Goal: Transaction & Acquisition: Obtain resource

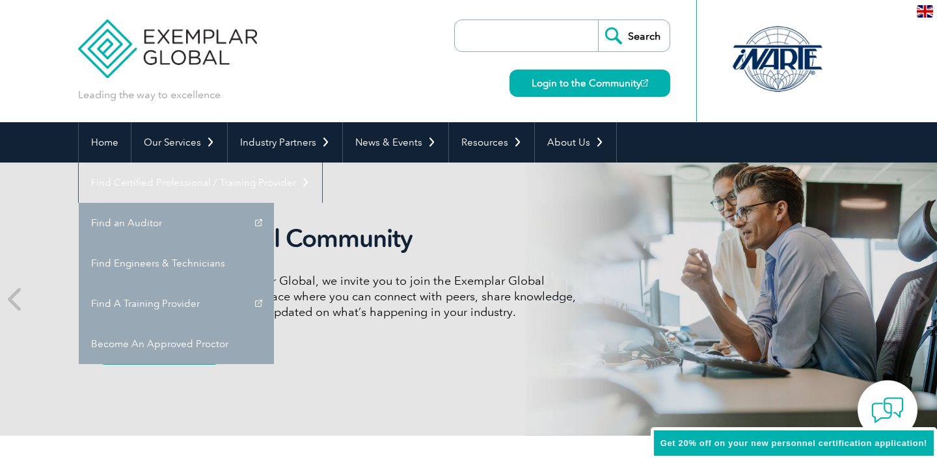
click at [322, 163] on link "Find Certified Professional / Training Provider" at bounding box center [200, 183] width 243 height 40
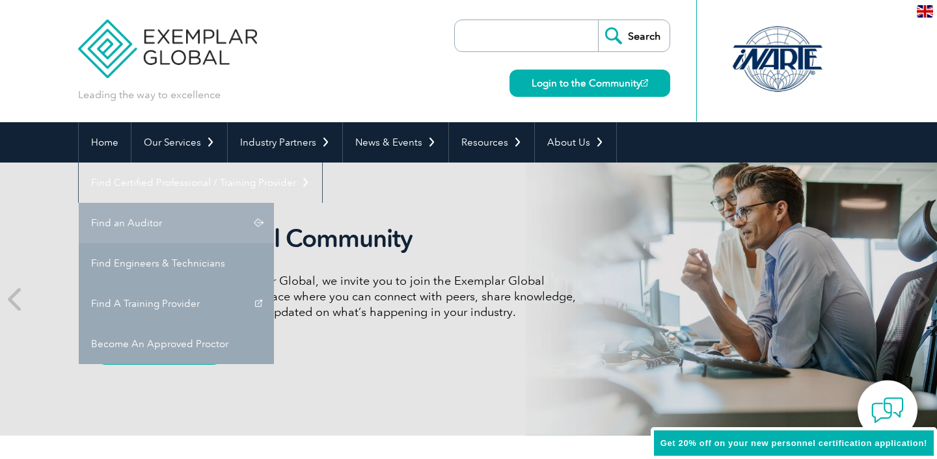
click at [274, 203] on link "Find an Auditor" at bounding box center [176, 223] width 195 height 40
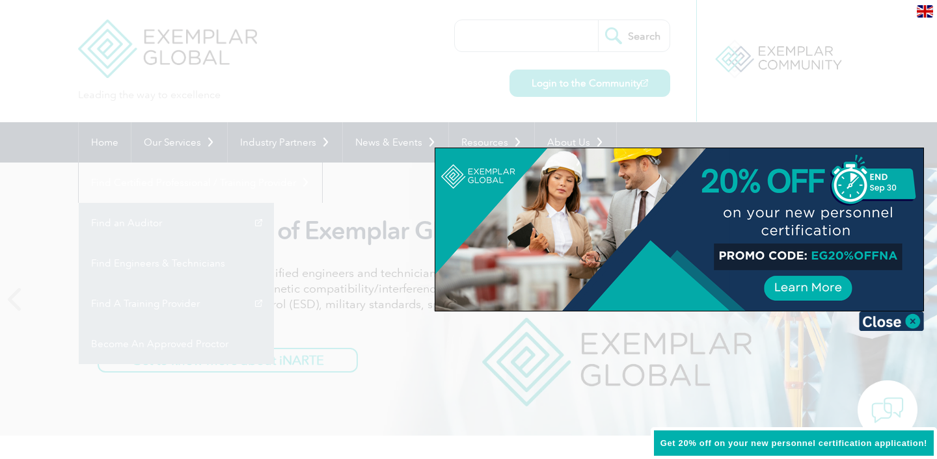
click at [411, 99] on div at bounding box center [468, 229] width 937 height 459
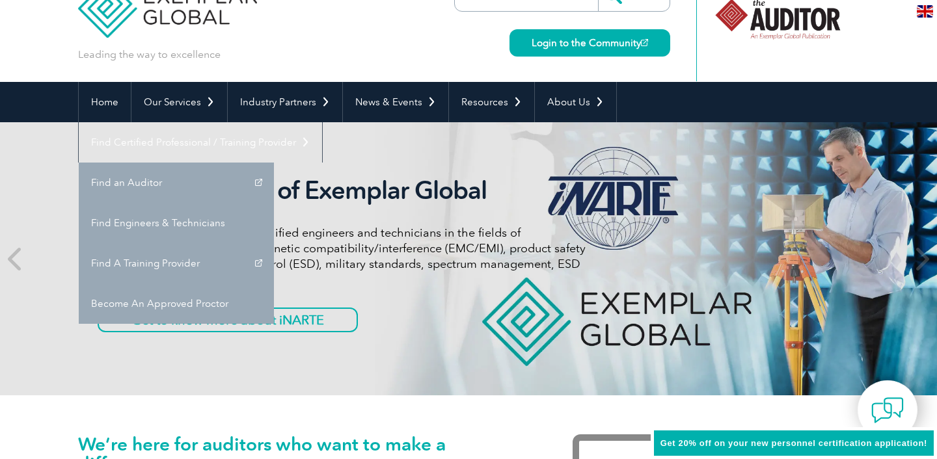
scroll to position [41, 0]
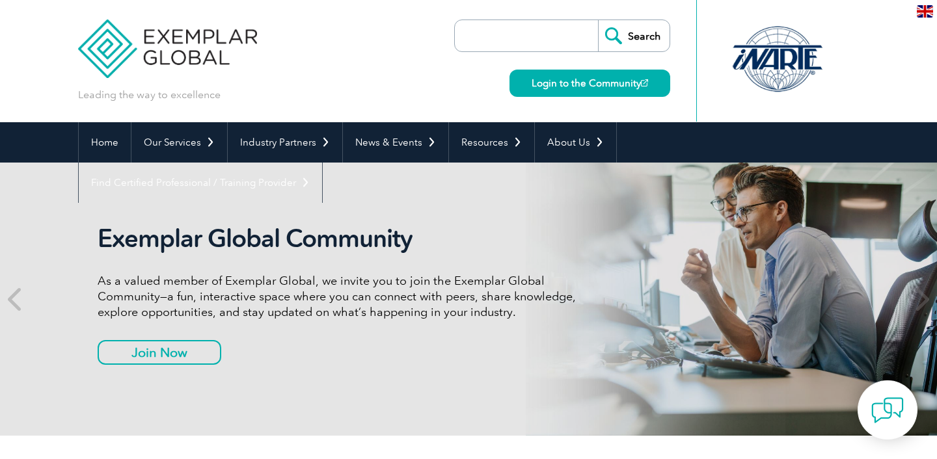
click at [322, 163] on link "Find Certified Professional / Training Provider" at bounding box center [200, 183] width 243 height 40
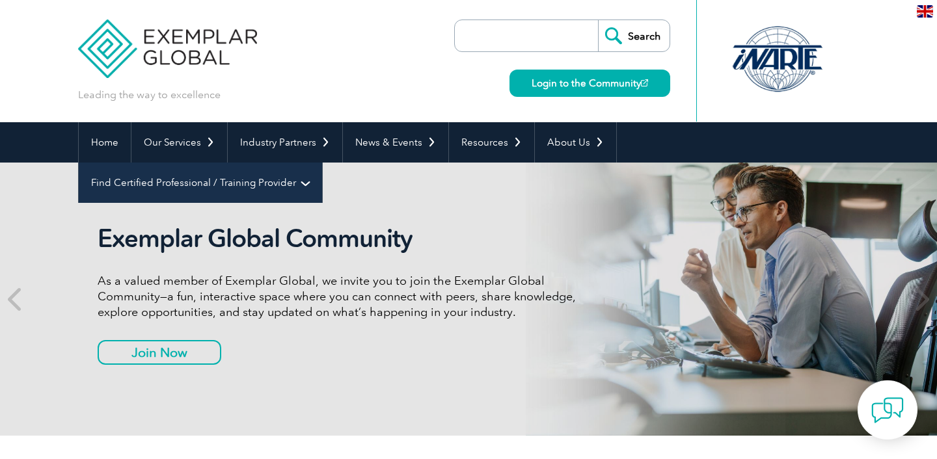
click at [322, 163] on link "Find Certified Professional / Training Provider" at bounding box center [200, 183] width 243 height 40
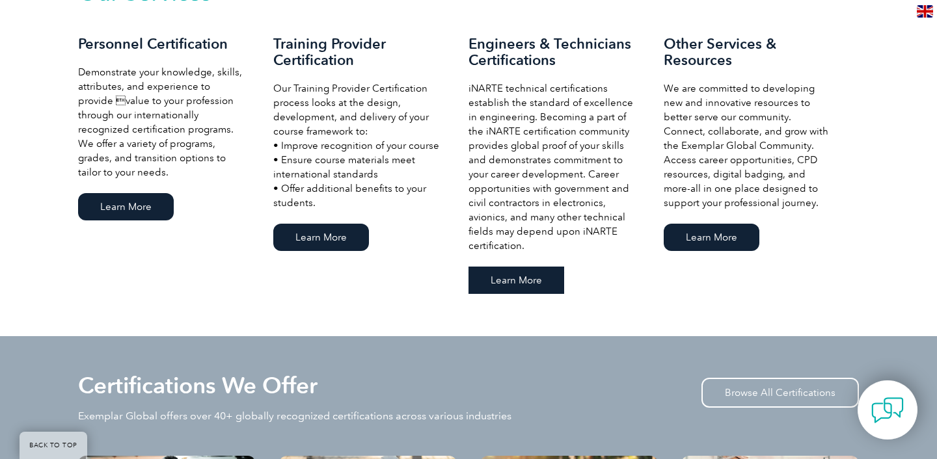
scroll to position [961, 0]
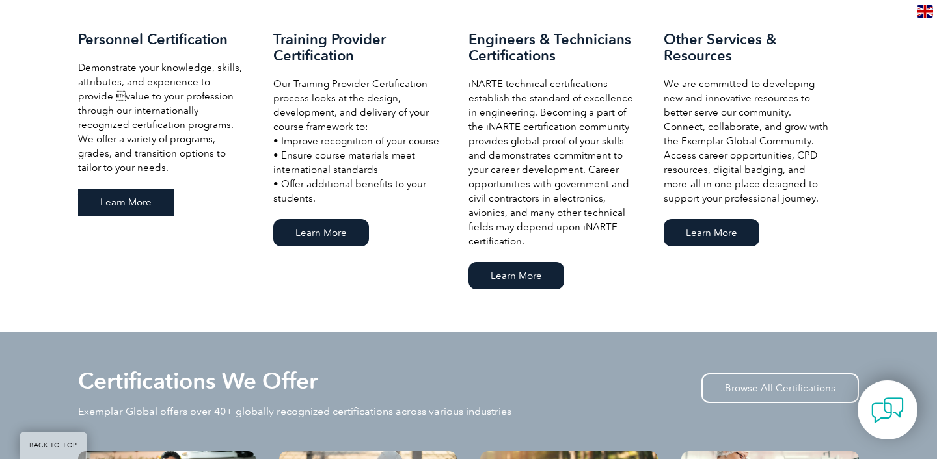
click at [127, 205] on link "Learn More" at bounding box center [126, 202] width 96 height 27
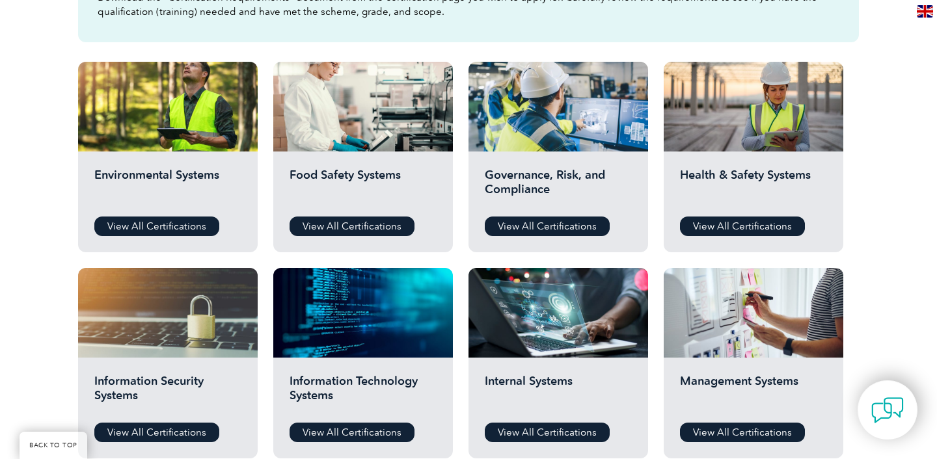
scroll to position [509, 0]
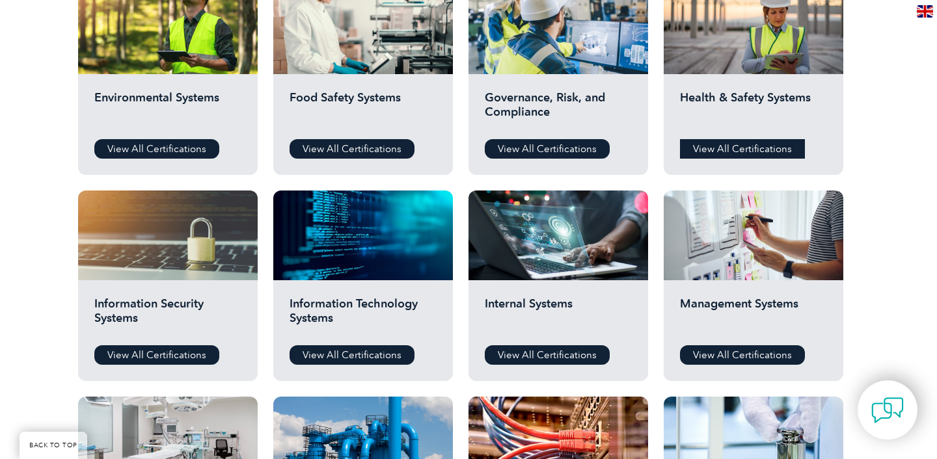
click at [769, 152] on link "View All Certifications" at bounding box center [742, 149] width 125 height 20
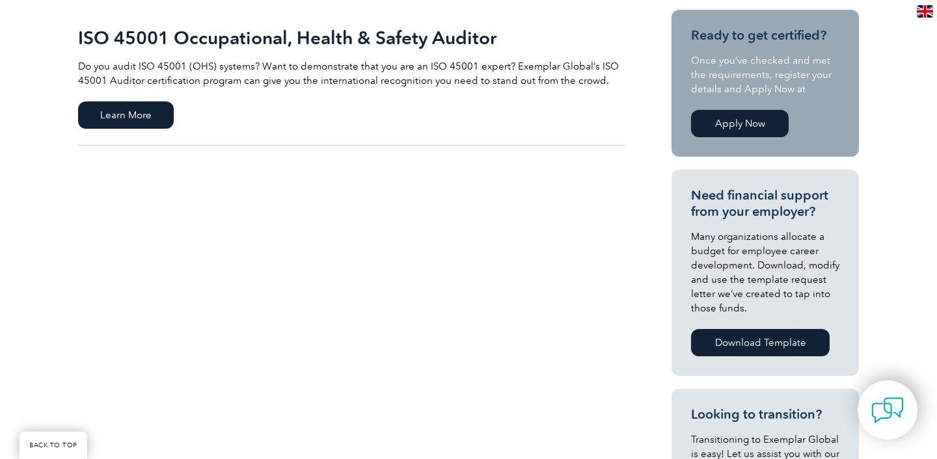
scroll to position [325, 0]
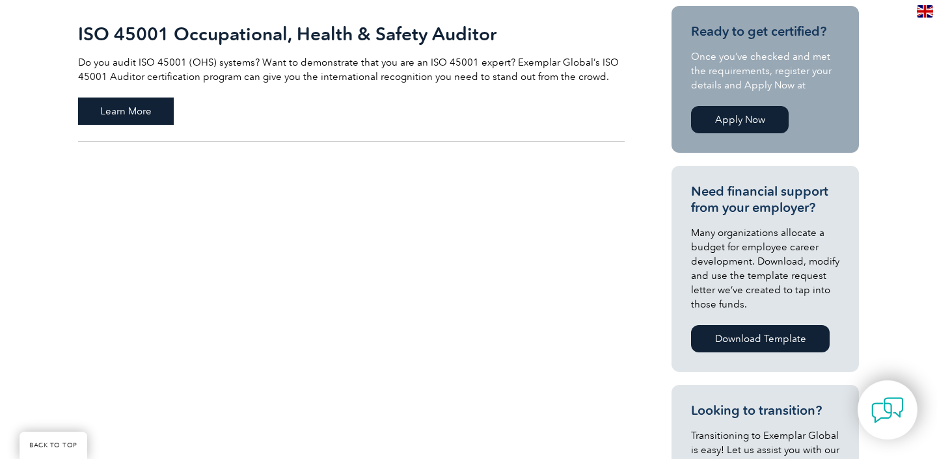
click at [108, 110] on span "Learn More" at bounding box center [126, 111] width 96 height 27
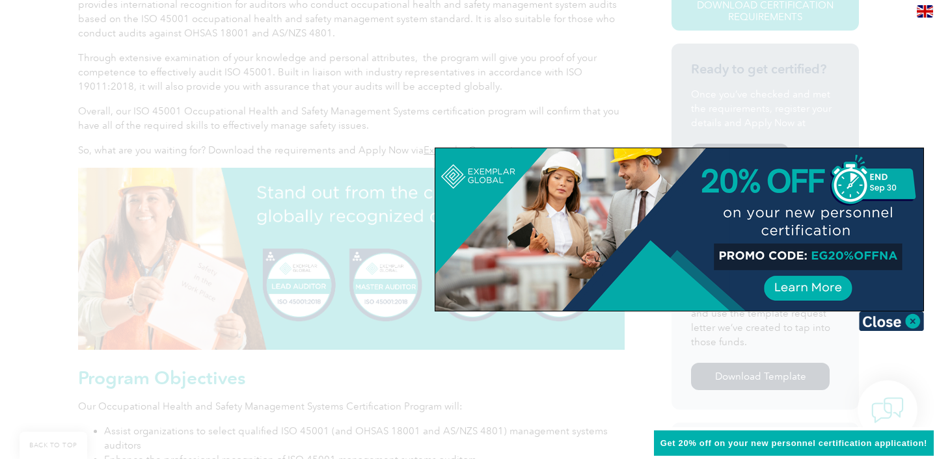
scroll to position [388, 0]
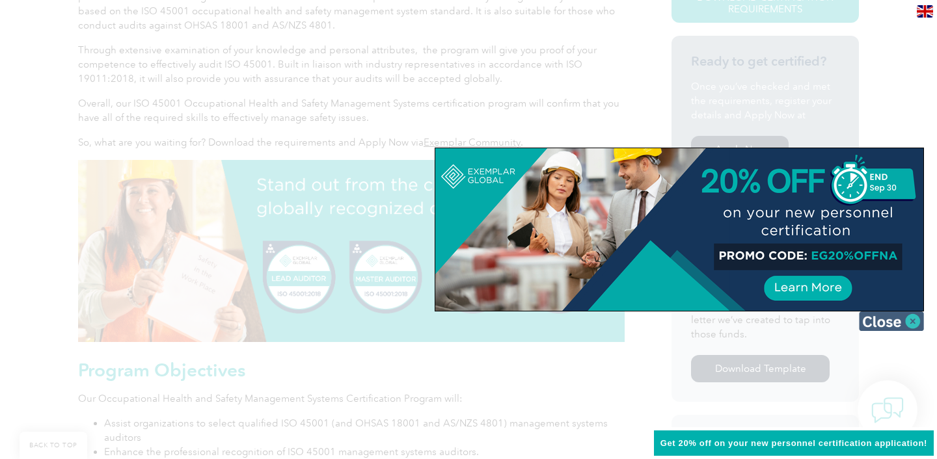
click at [896, 323] on img at bounding box center [891, 322] width 65 height 20
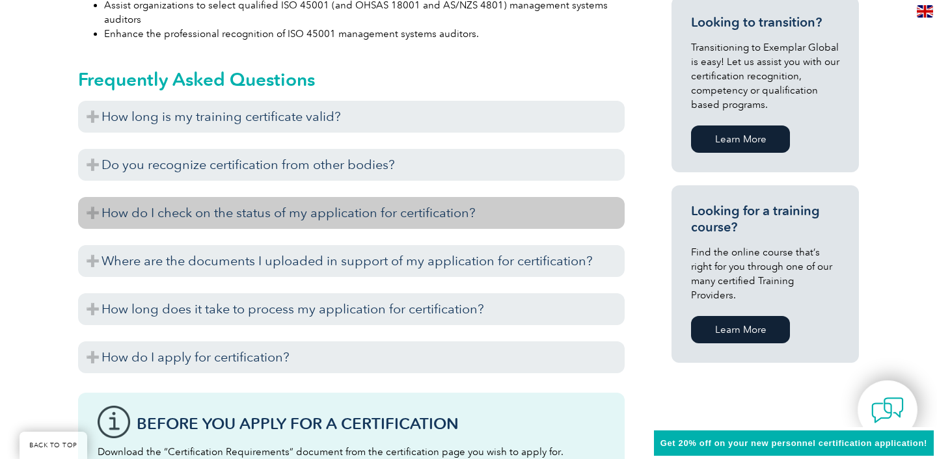
scroll to position [819, 0]
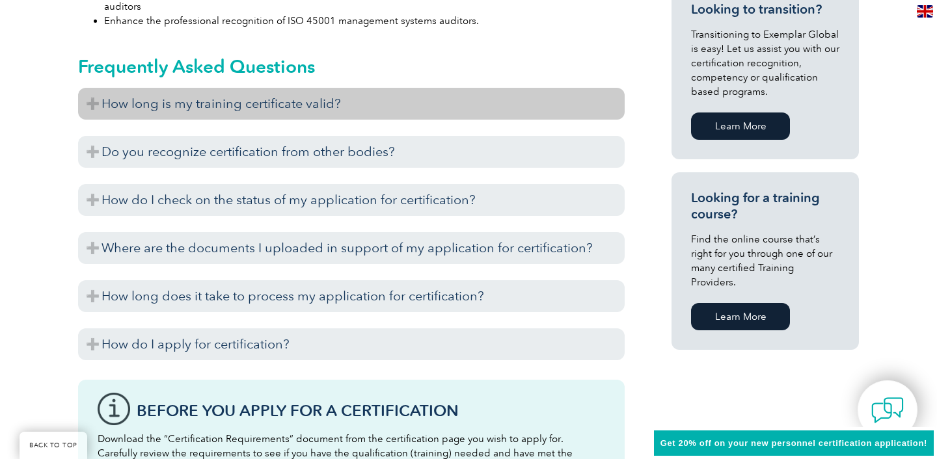
click at [304, 119] on h3 "How long is my training certificate valid?" at bounding box center [351, 104] width 547 height 32
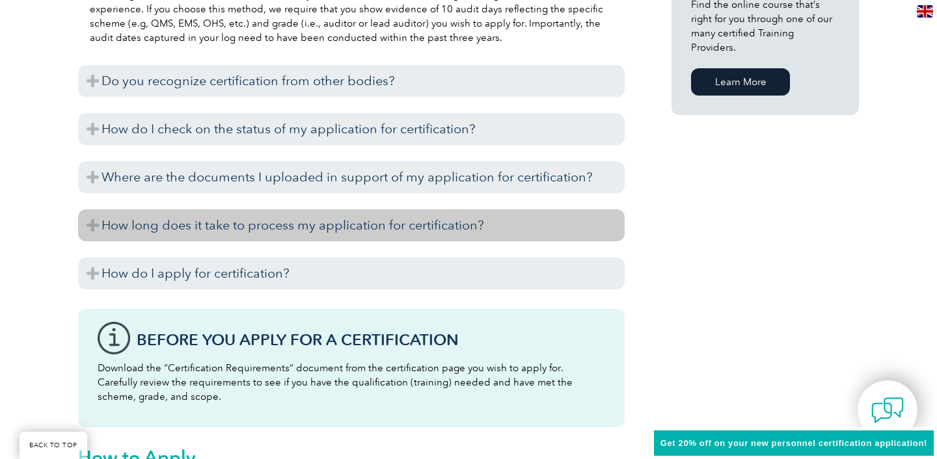
scroll to position [1077, 0]
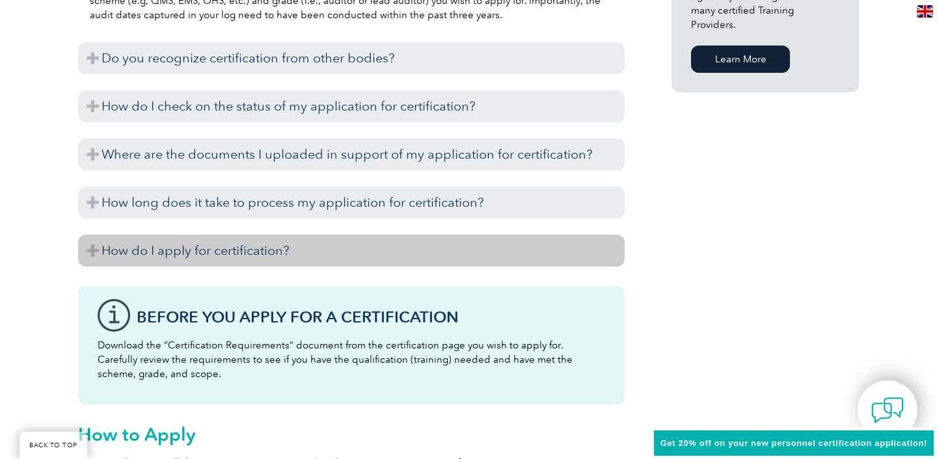
click at [269, 235] on h3 "How do I apply for certification?" at bounding box center [351, 251] width 547 height 32
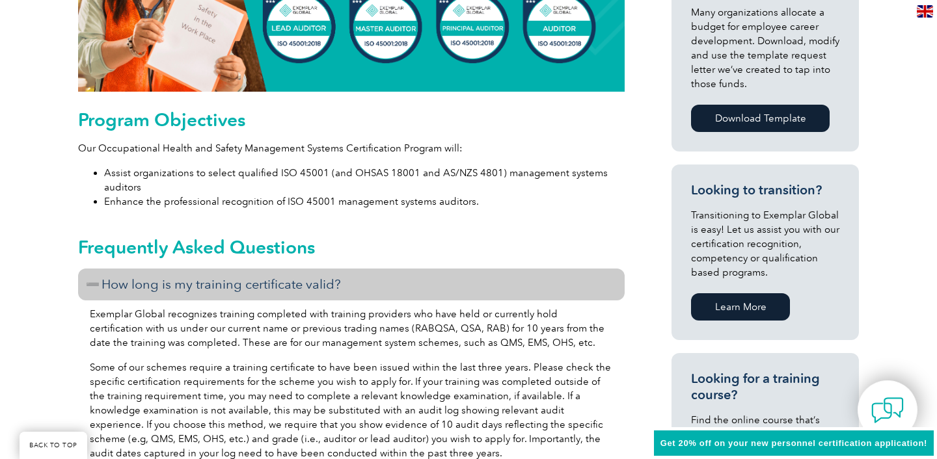
scroll to position [647, 0]
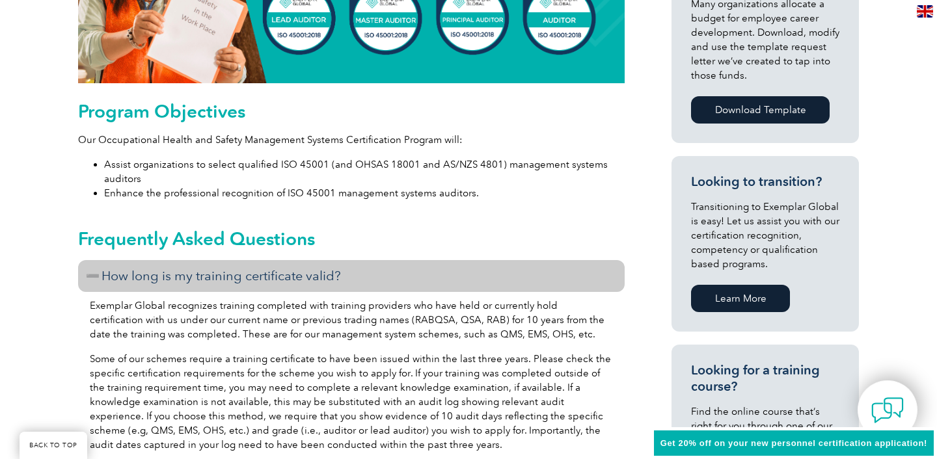
click at [178, 281] on h3 "How long is my training certificate valid?" at bounding box center [351, 276] width 547 height 32
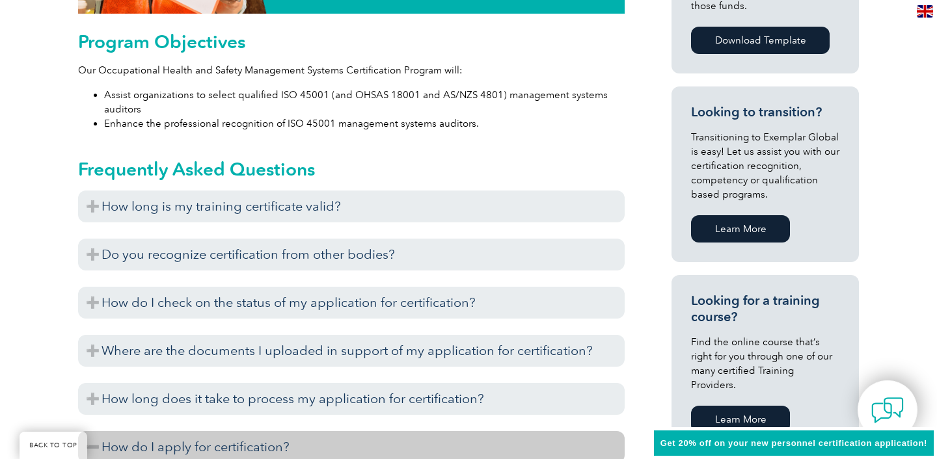
scroll to position [718, 0]
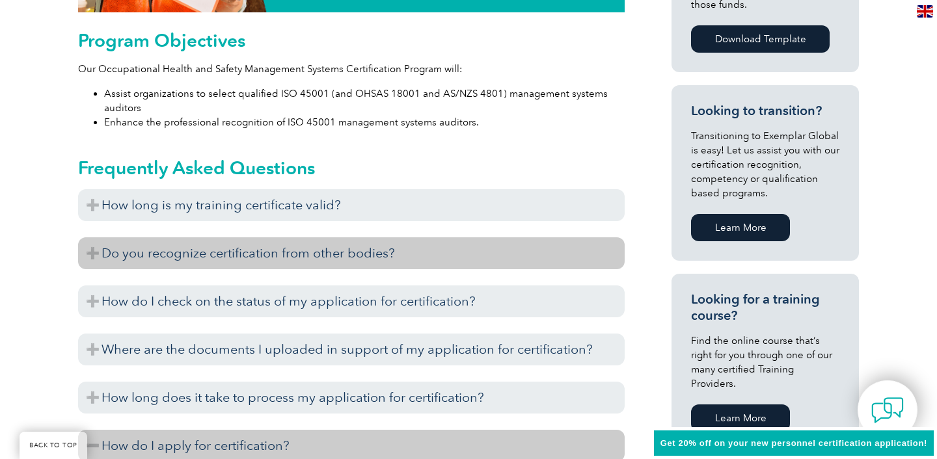
click at [176, 258] on h3 "Do you recognize certification from other bodies?" at bounding box center [351, 254] width 547 height 32
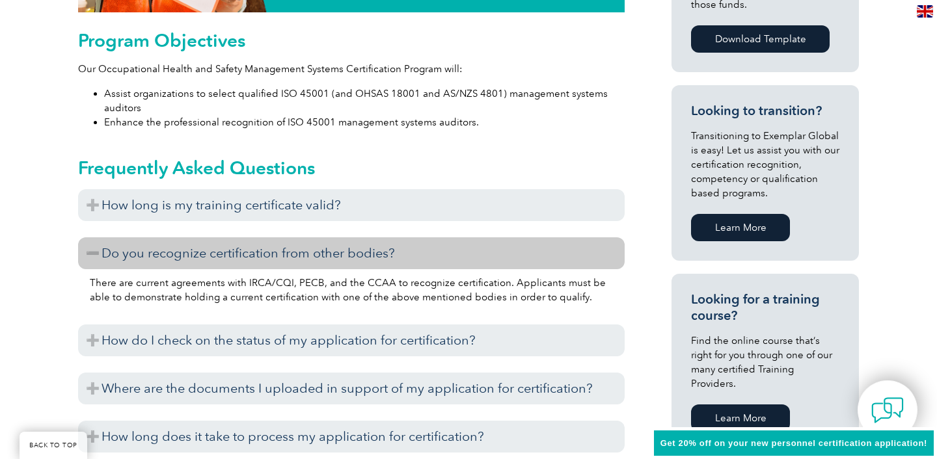
click at [176, 257] on h3 "Do you recognize certification from other bodies?" at bounding box center [351, 254] width 547 height 32
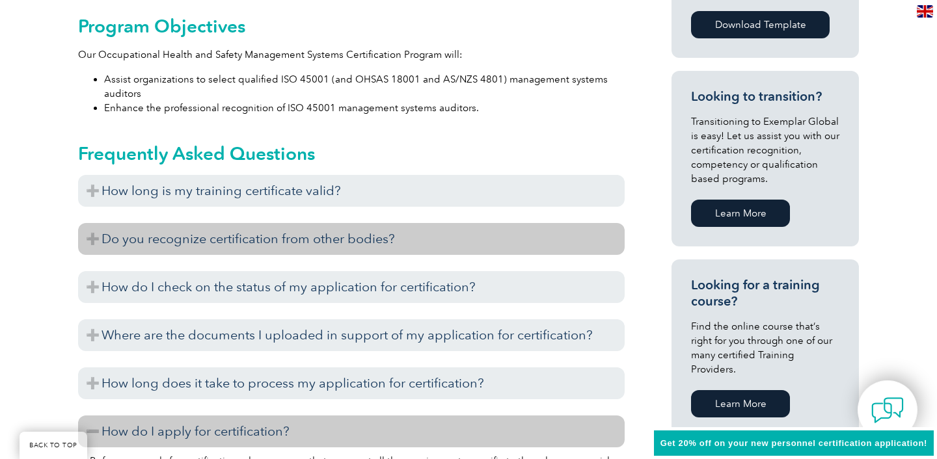
scroll to position [746, 0]
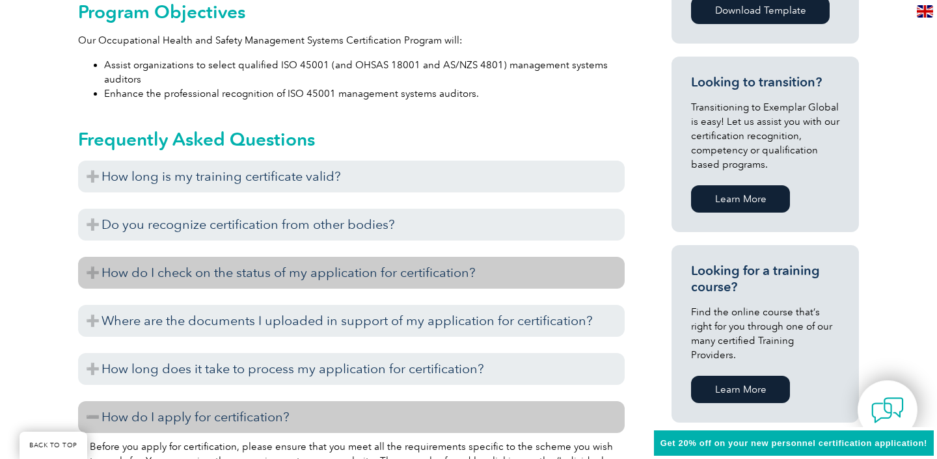
click at [183, 273] on h3 "How do I check on the status of my application for certification?" at bounding box center [351, 273] width 547 height 32
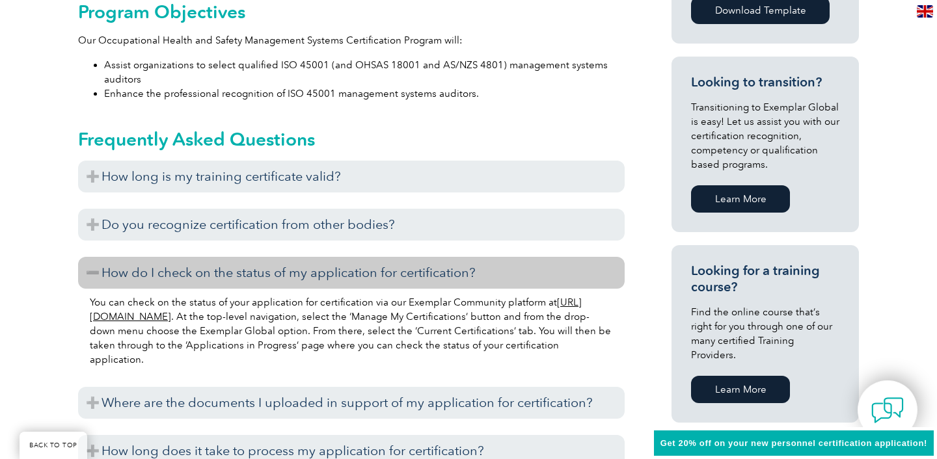
click at [183, 273] on h3 "How do I check on the status of my application for certification?" at bounding box center [351, 273] width 547 height 32
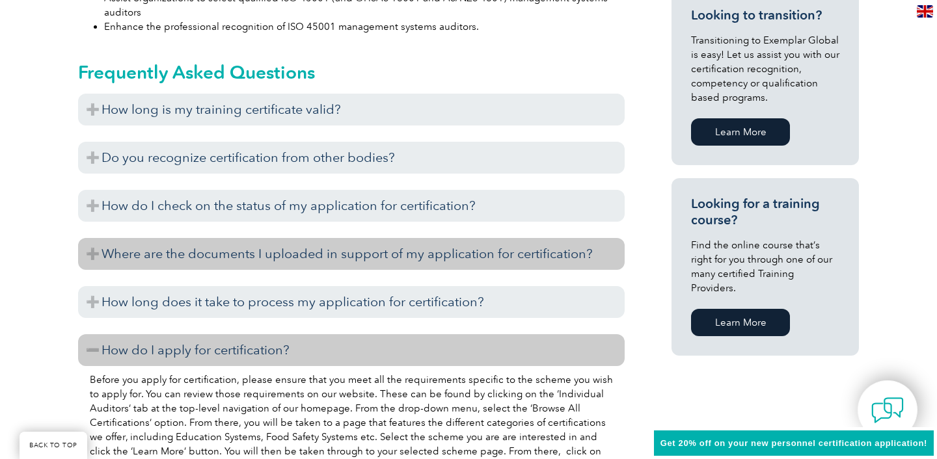
scroll to position [815, 0]
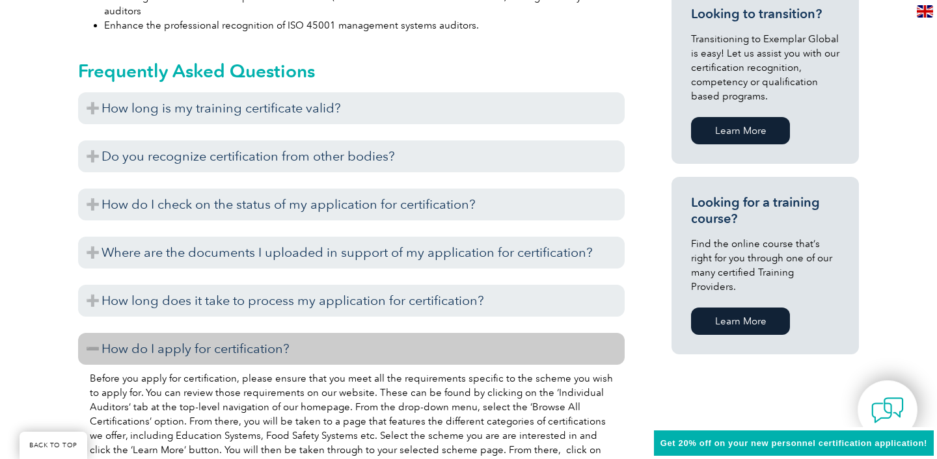
click at [192, 336] on h3 "How do I apply for certification?" at bounding box center [351, 349] width 547 height 32
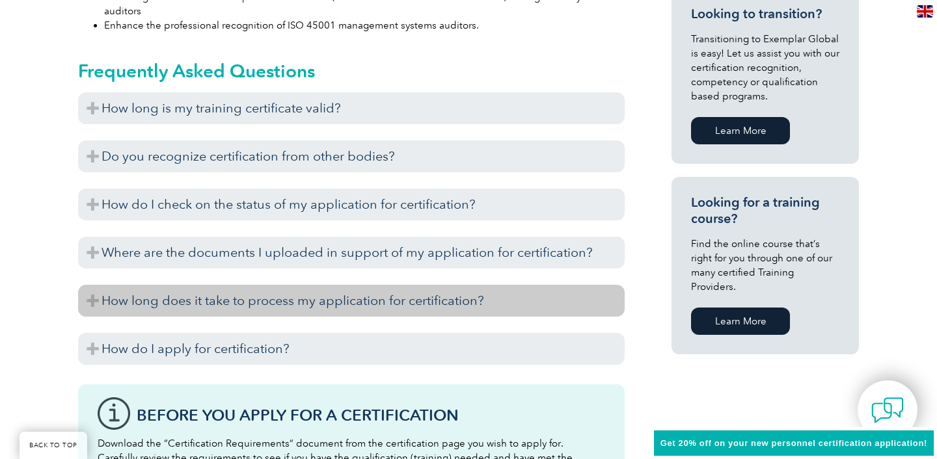
click at [215, 299] on h3 "How long does it take to process my application for certification?" at bounding box center [351, 301] width 547 height 32
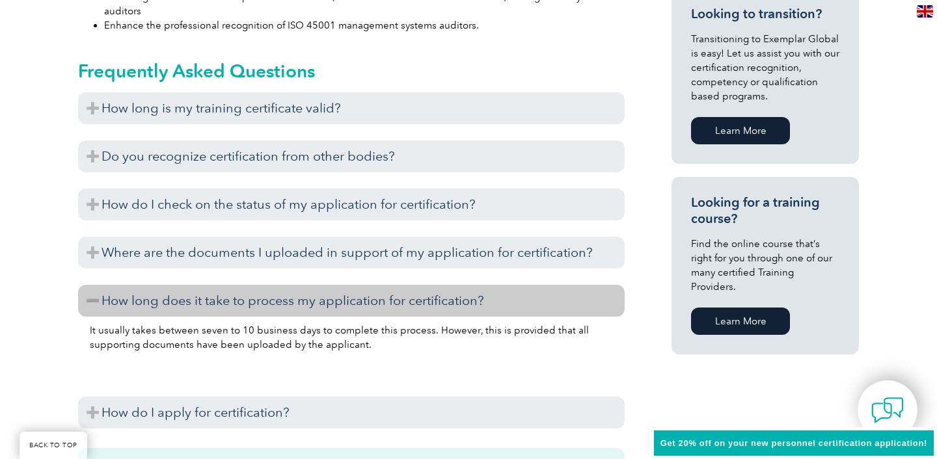
click at [217, 300] on h3 "How long does it take to process my application for certification?" at bounding box center [351, 301] width 547 height 32
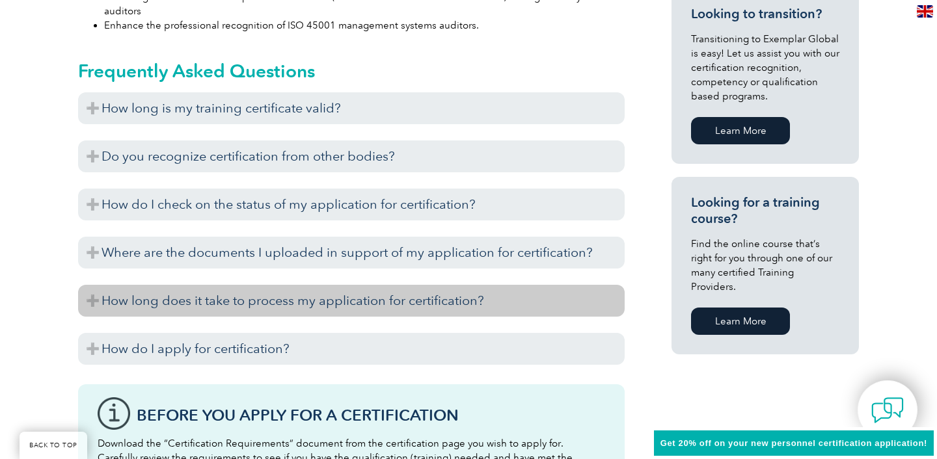
click at [217, 300] on h3 "How long does it take to process my application for certification?" at bounding box center [351, 301] width 547 height 32
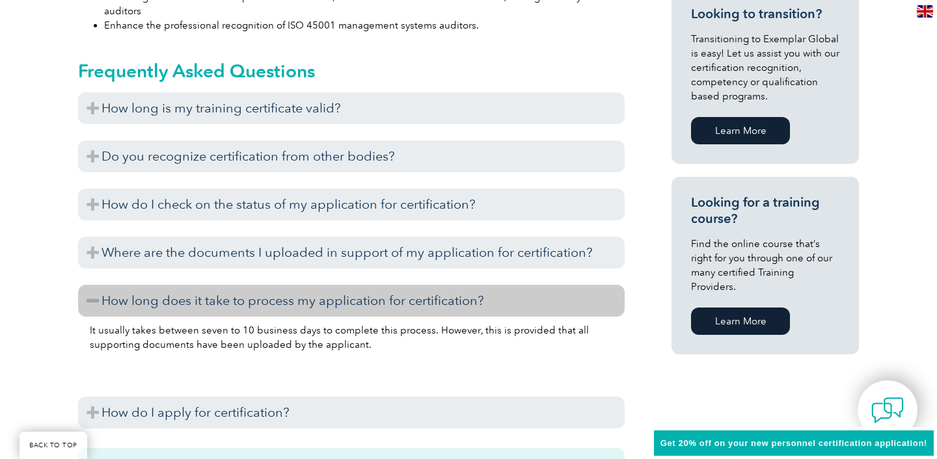
click at [217, 301] on h3 "How long does it take to process my application for certification?" at bounding box center [351, 301] width 547 height 32
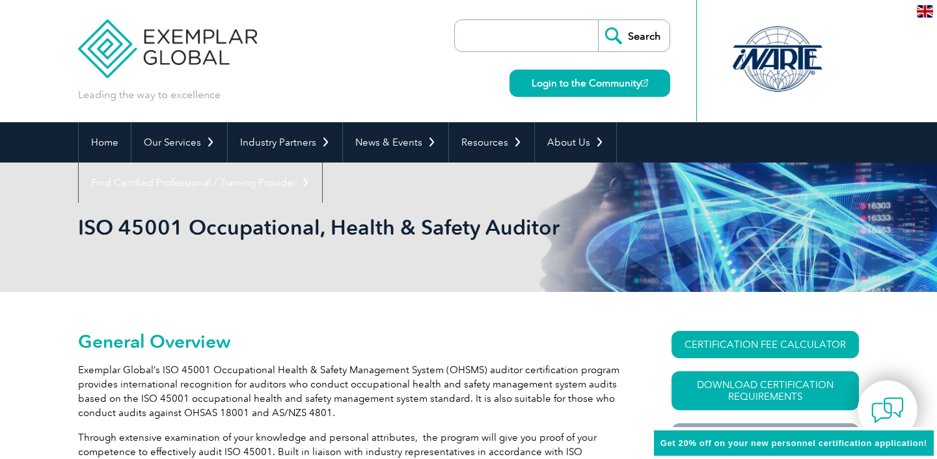
scroll to position [0, 0]
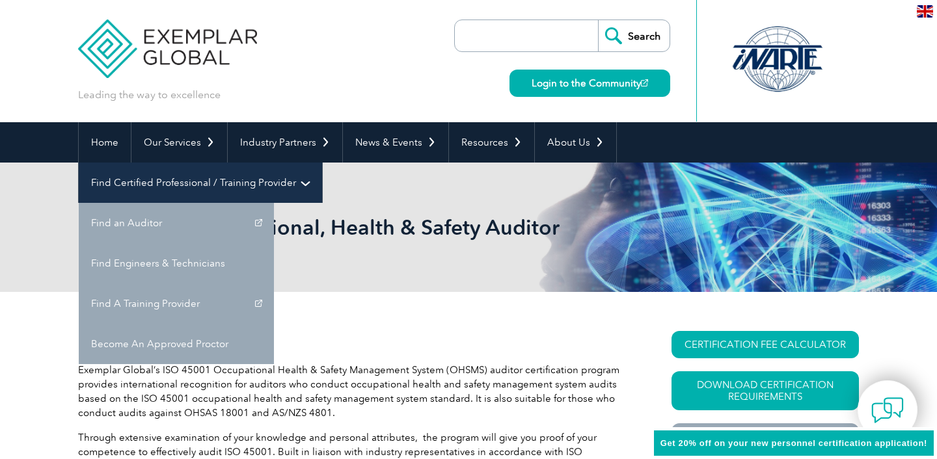
click at [322, 163] on link "Find Certified Professional / Training Provider" at bounding box center [200, 183] width 243 height 40
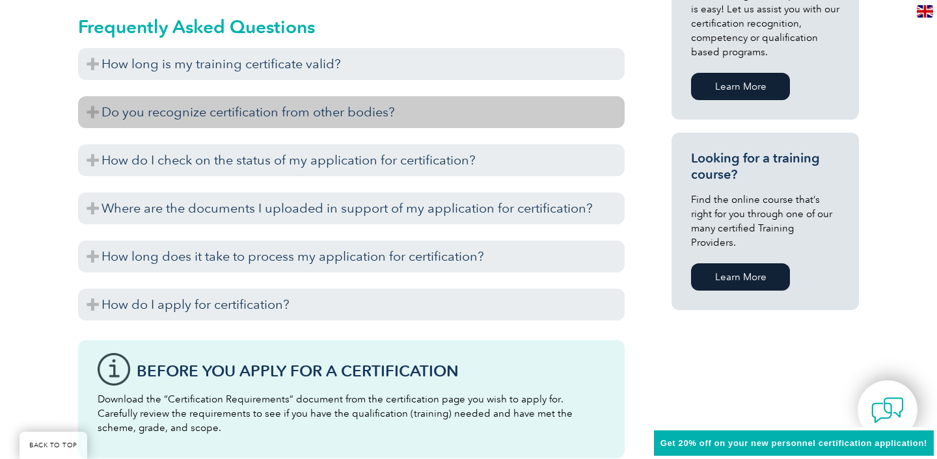
scroll to position [983, 0]
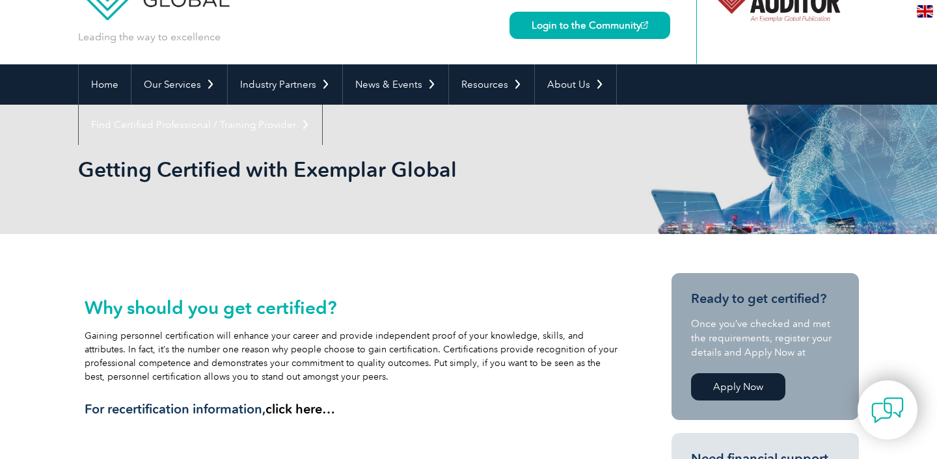
scroll to position [62, 0]
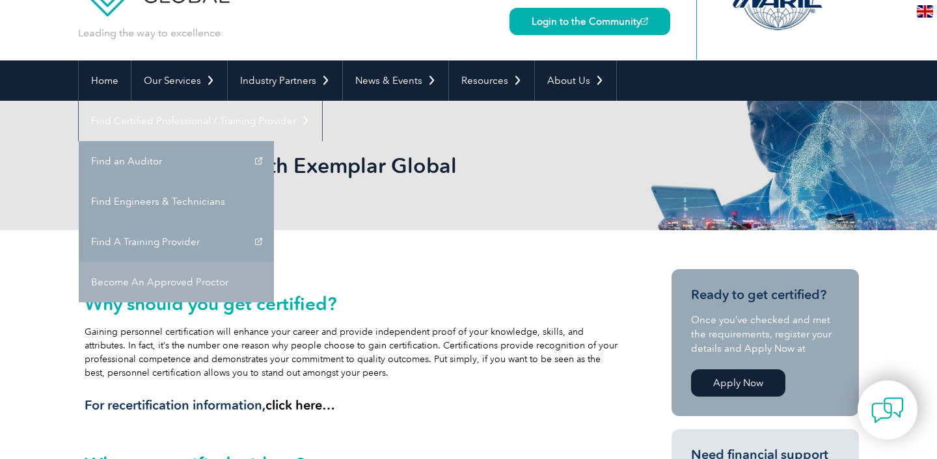
click at [274, 262] on link "Become An Approved Proctor" at bounding box center [176, 282] width 195 height 40
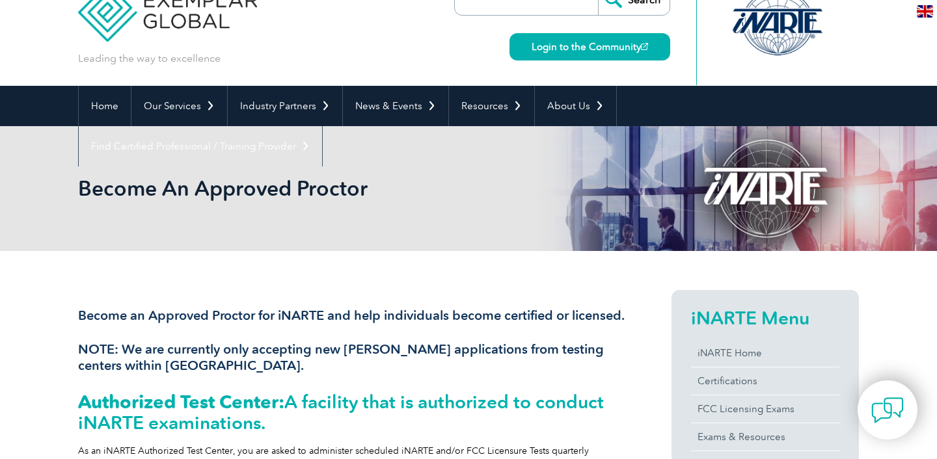
scroll to position [28, 0]
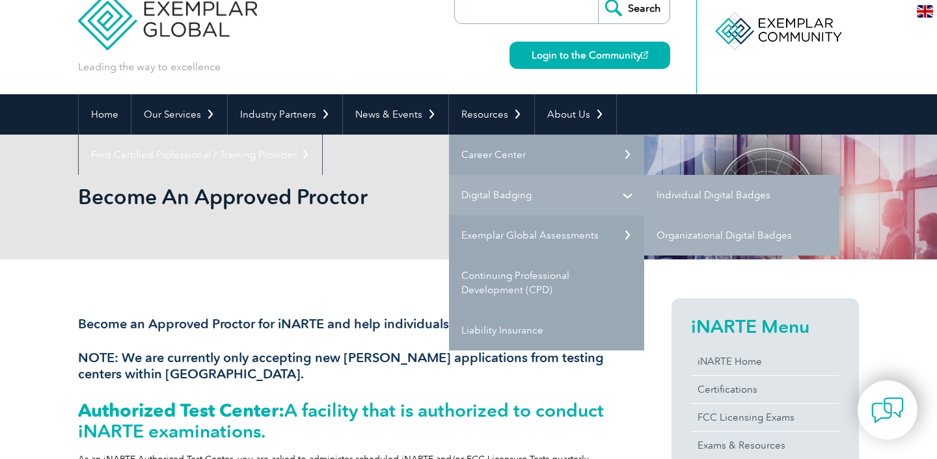
click at [495, 193] on link "Digital Badging" at bounding box center [546, 195] width 195 height 40
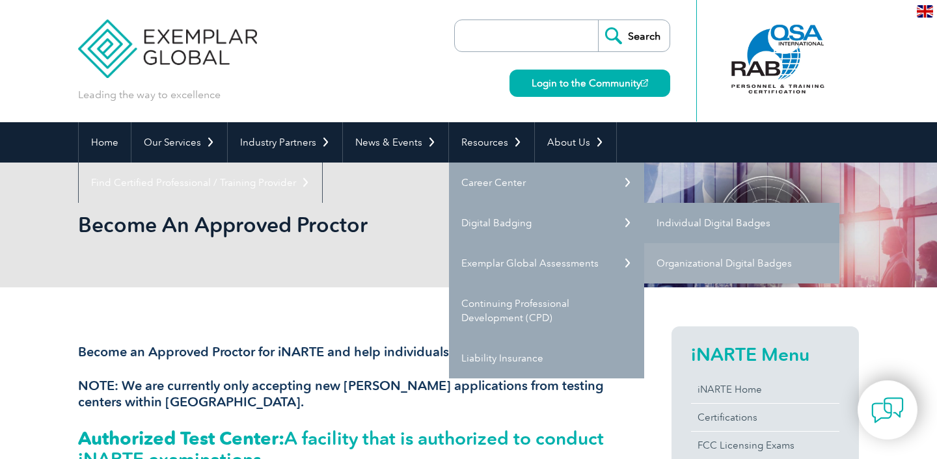
click at [719, 224] on link "Individual Digital Badges" at bounding box center [741, 223] width 195 height 40
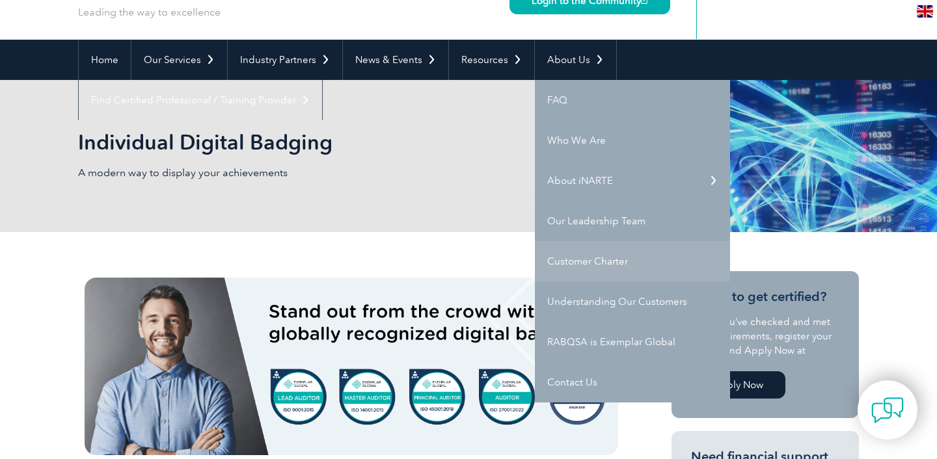
scroll to position [85, 0]
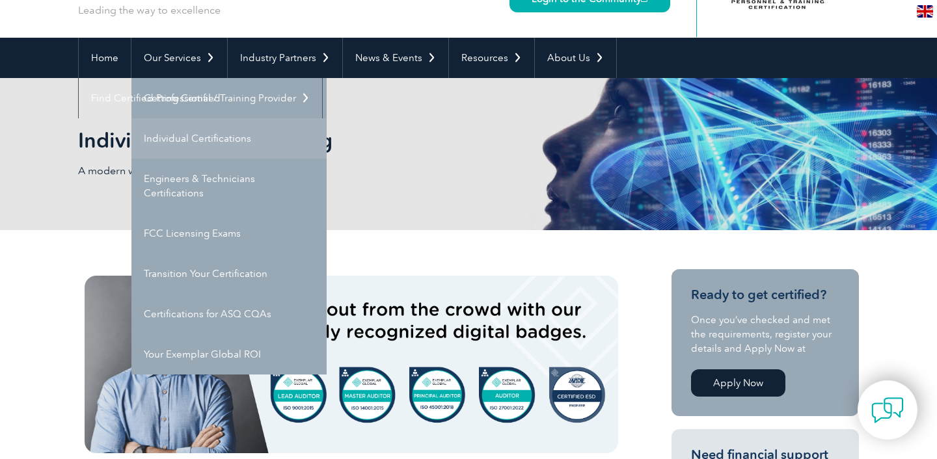
click at [172, 138] on link "Individual Certifications" at bounding box center [228, 138] width 195 height 40
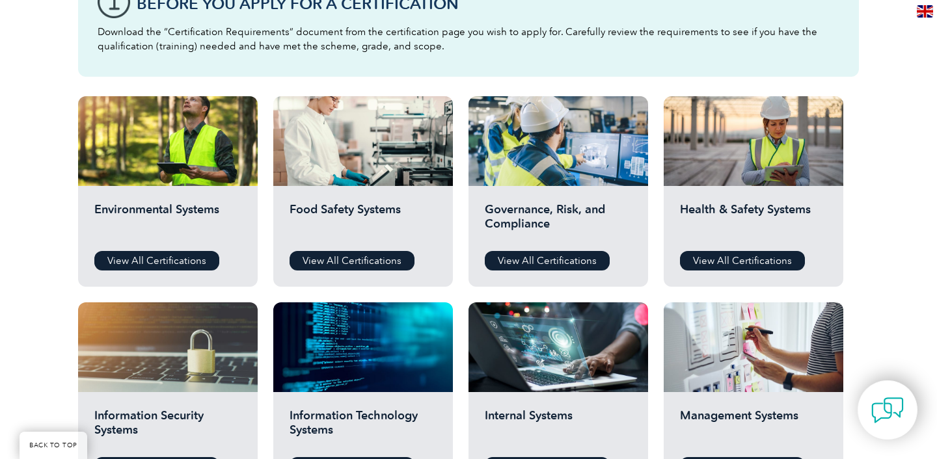
scroll to position [400, 0]
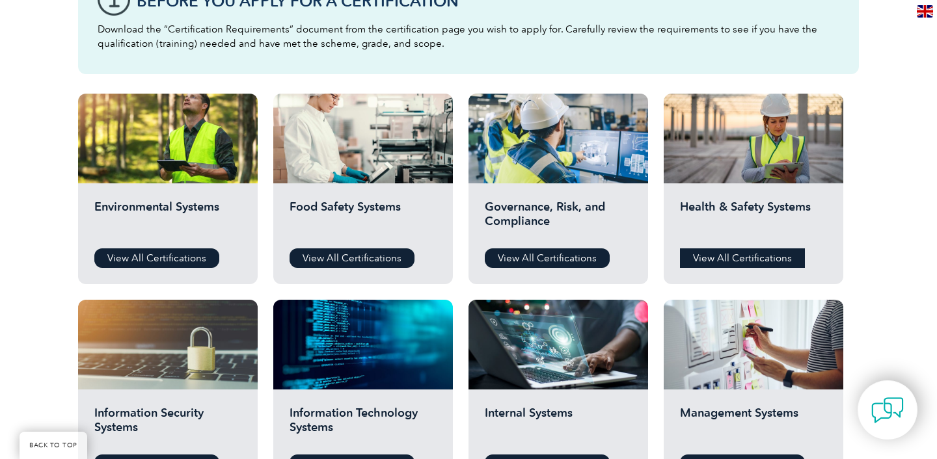
click at [764, 255] on link "View All Certifications" at bounding box center [742, 259] width 125 height 20
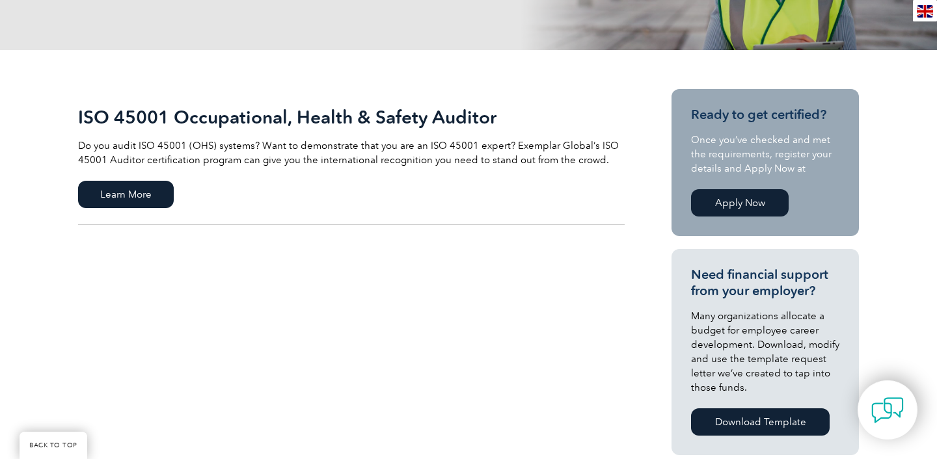
scroll to position [245, 0]
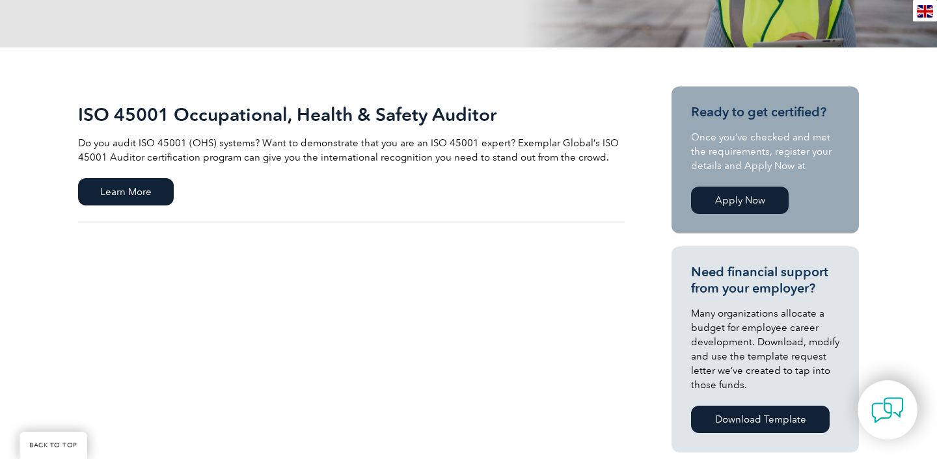
click at [738, 206] on link "Apply Now" at bounding box center [740, 200] width 98 height 27
